Goal: Navigation & Orientation: Find specific page/section

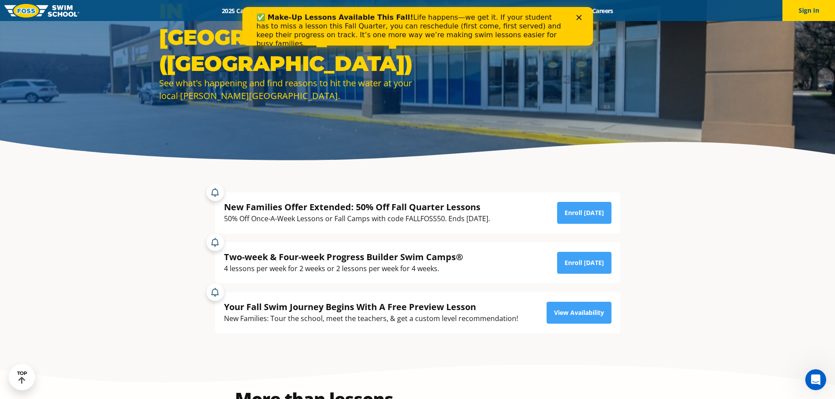
scroll to position [88, 0]
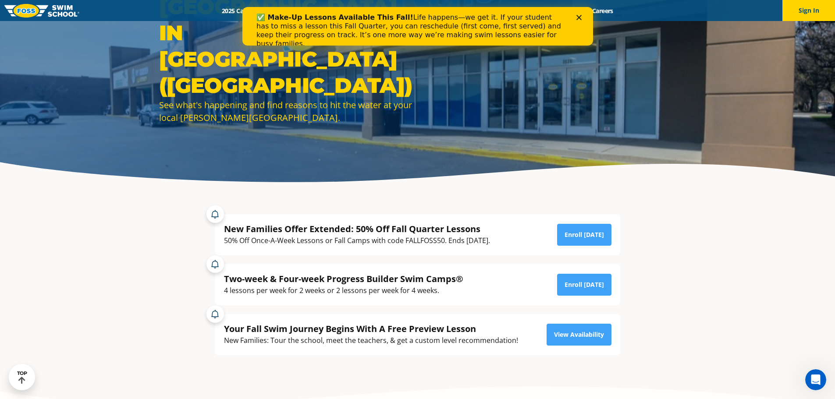
click at [577, 16] on icon "Close" at bounding box center [578, 17] width 5 height 5
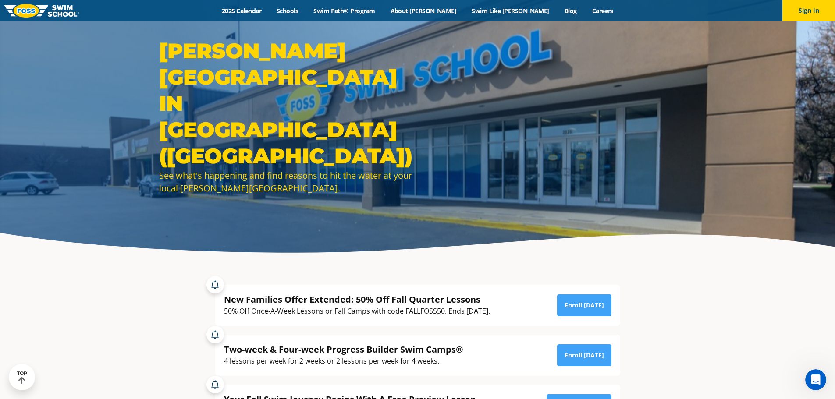
scroll to position [0, 0]
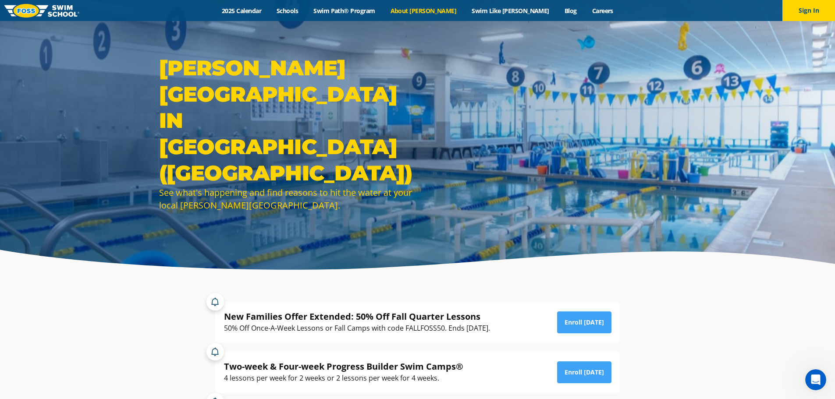
click at [455, 9] on link "About [PERSON_NAME]" at bounding box center [423, 11] width 81 height 8
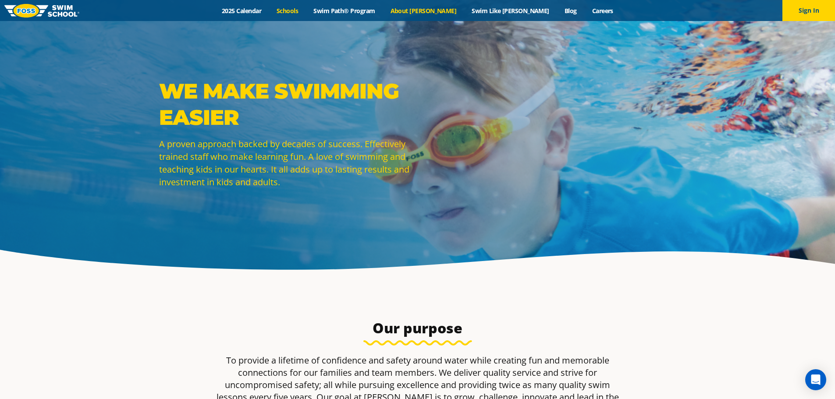
click at [306, 7] on link "Schools" at bounding box center [287, 11] width 37 height 8
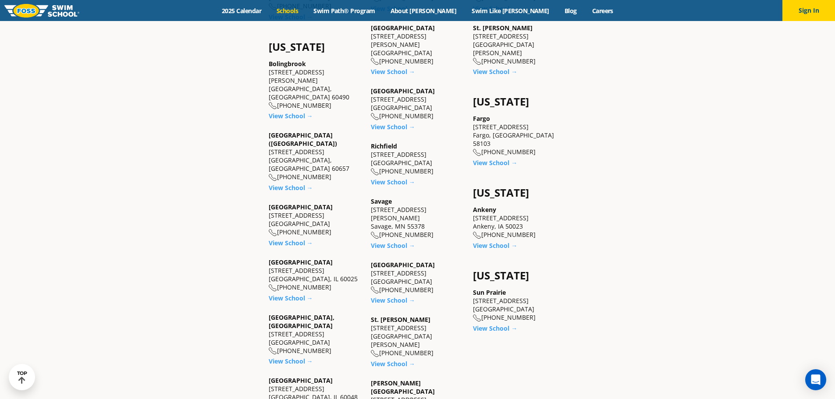
scroll to position [613, 0]
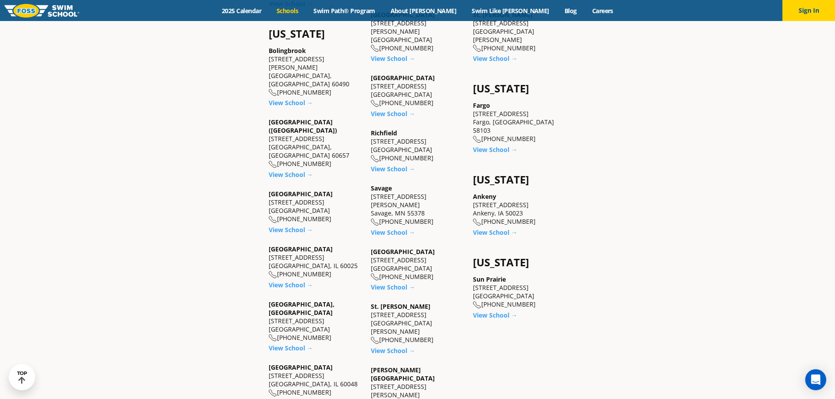
drag, startPoint x: 294, startPoint y: 153, endPoint x: 192, endPoint y: 300, distance: 178.2
click at [192, 300] on section "[US_STATE] [GEOGRAPHIC_DATA] [STREET_ADDRESS][PERSON_NAME] [PHONE_NUMBER] View …" at bounding box center [418, 182] width 526 height 847
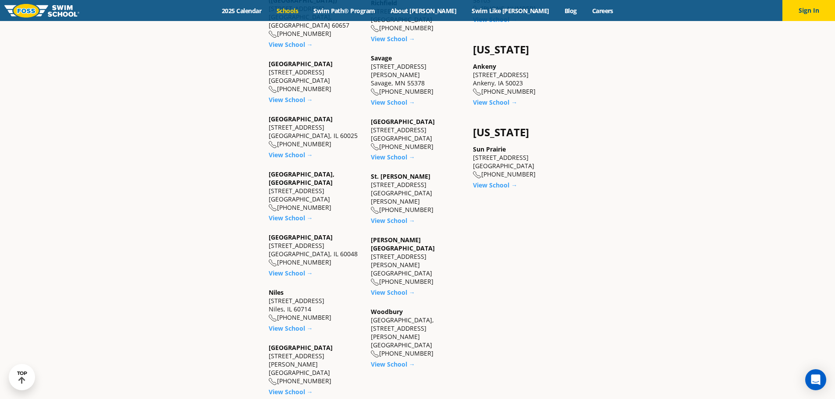
scroll to position [745, 0]
click at [287, 323] on link "View School →" at bounding box center [291, 327] width 44 height 8
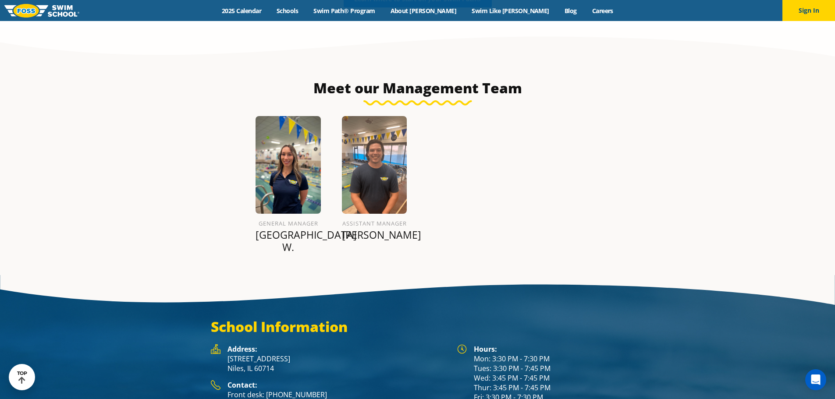
scroll to position [1063, 0]
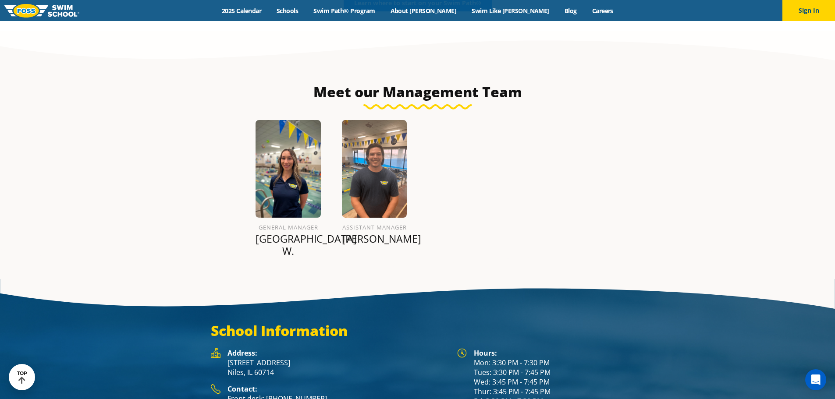
click at [286, 125] on img at bounding box center [287, 169] width 65 height 98
click at [281, 179] on img at bounding box center [287, 169] width 65 height 98
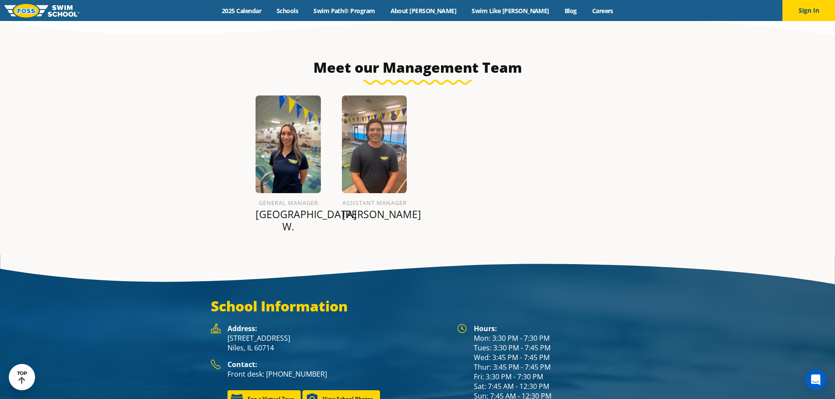
scroll to position [1051, 0]
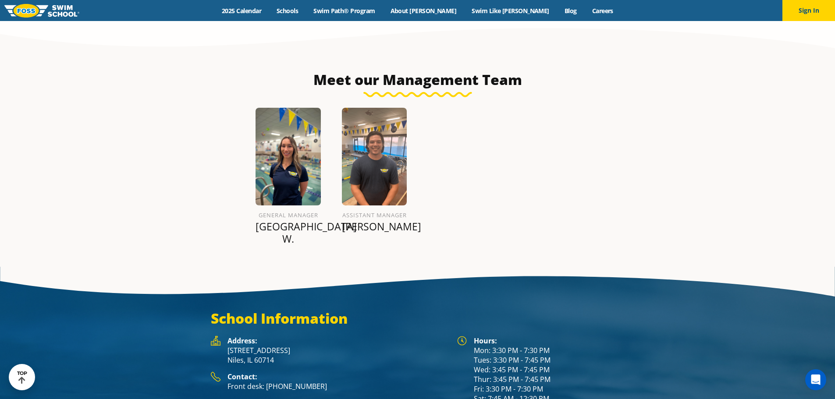
click at [294, 133] on img at bounding box center [287, 157] width 65 height 98
